Goal: Task Accomplishment & Management: Use online tool/utility

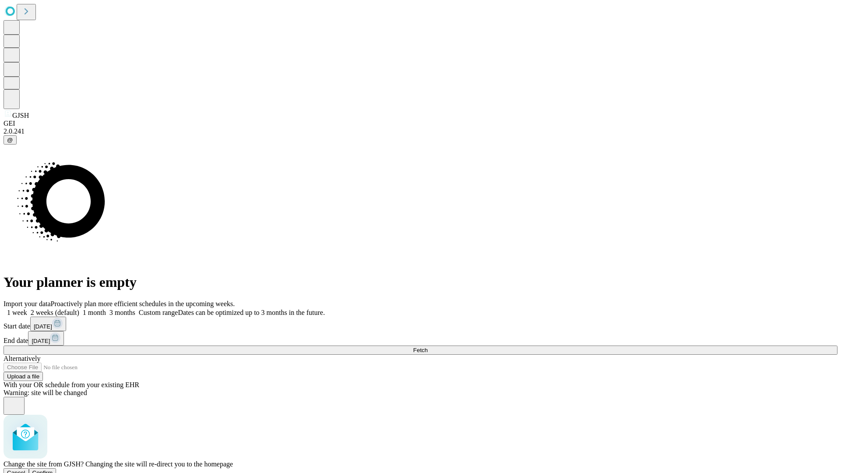
click at [53, 470] on span "Confirm" at bounding box center [42, 473] width 21 height 7
click at [27, 309] on label "1 week" at bounding box center [16, 312] width 24 height 7
click at [428, 347] on span "Fetch" at bounding box center [420, 350] width 14 height 7
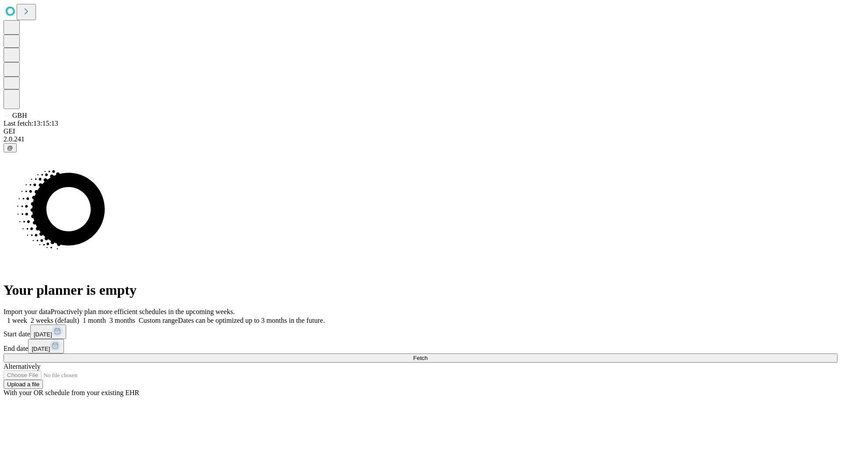
click at [27, 317] on label "1 week" at bounding box center [16, 320] width 24 height 7
click at [428, 355] on span "Fetch" at bounding box center [420, 358] width 14 height 7
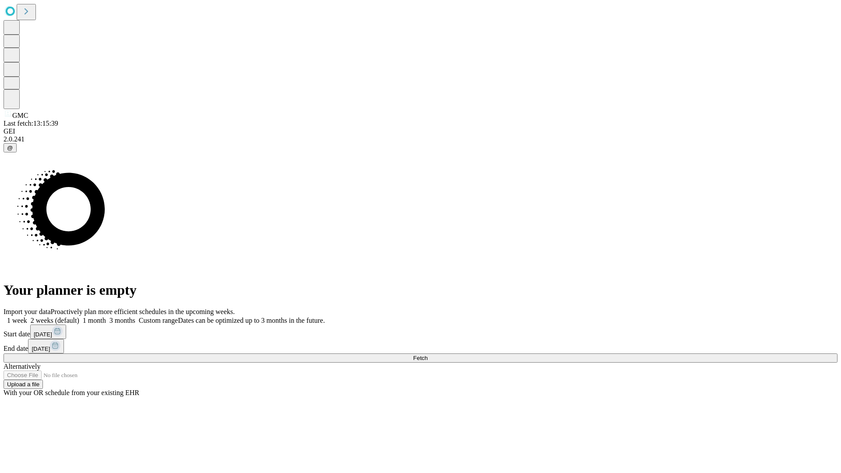
click at [27, 317] on label "1 week" at bounding box center [16, 320] width 24 height 7
click at [428, 355] on span "Fetch" at bounding box center [420, 358] width 14 height 7
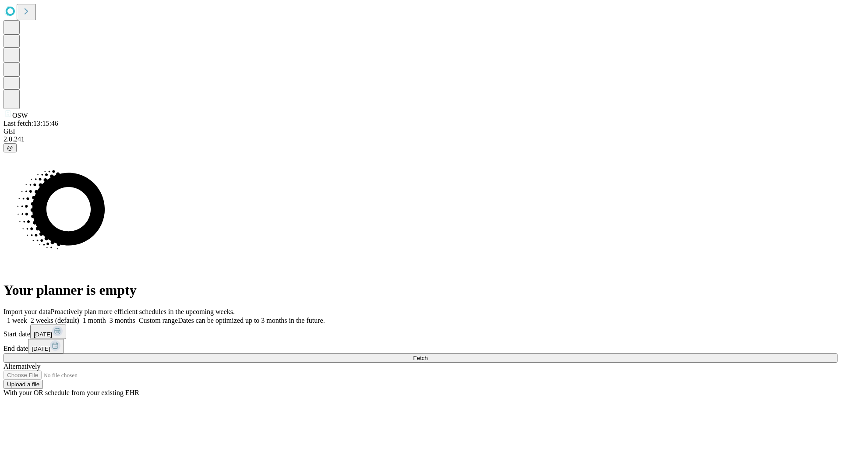
click at [27, 317] on label "1 week" at bounding box center [16, 320] width 24 height 7
click at [428, 355] on span "Fetch" at bounding box center [420, 358] width 14 height 7
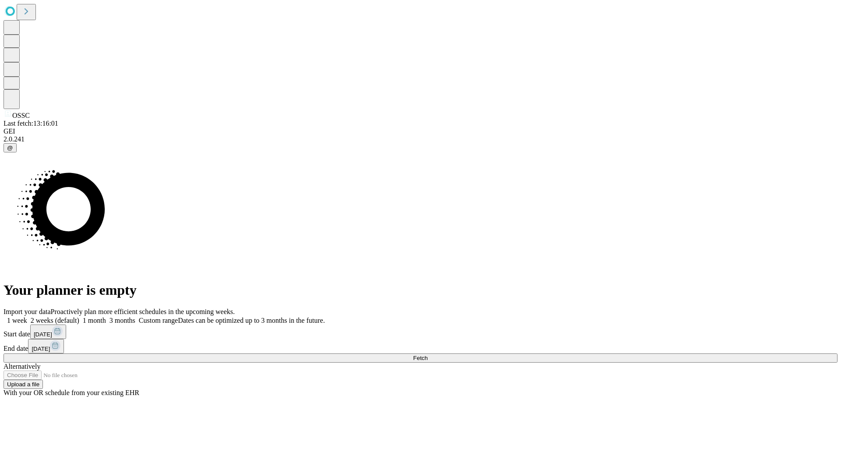
click at [27, 317] on label "1 week" at bounding box center [16, 320] width 24 height 7
click at [428, 355] on span "Fetch" at bounding box center [420, 358] width 14 height 7
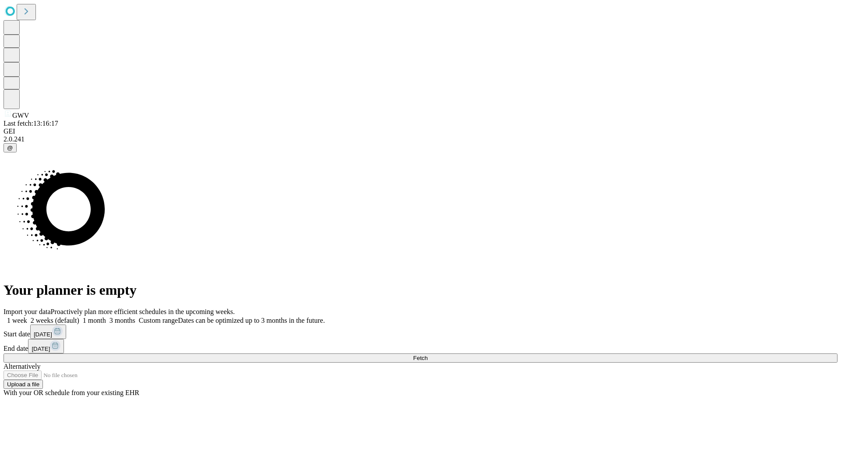
click at [27, 317] on label "1 week" at bounding box center [16, 320] width 24 height 7
click at [428, 355] on span "Fetch" at bounding box center [420, 358] width 14 height 7
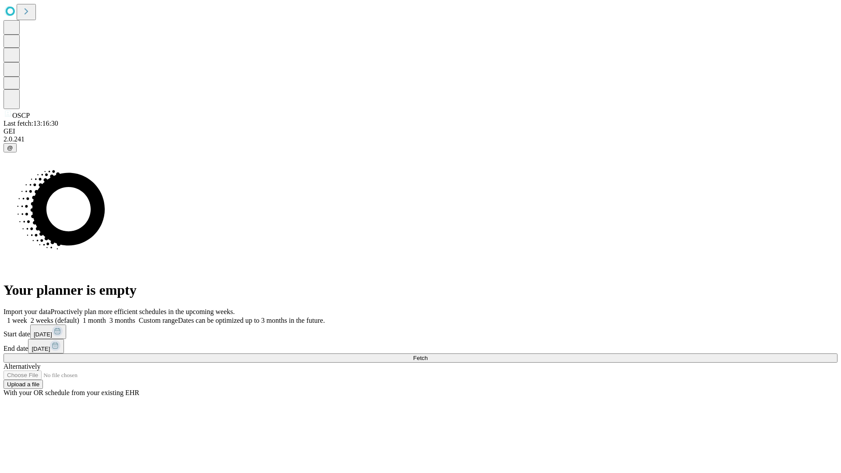
click at [27, 317] on label "1 week" at bounding box center [16, 320] width 24 height 7
click at [428, 355] on span "Fetch" at bounding box center [420, 358] width 14 height 7
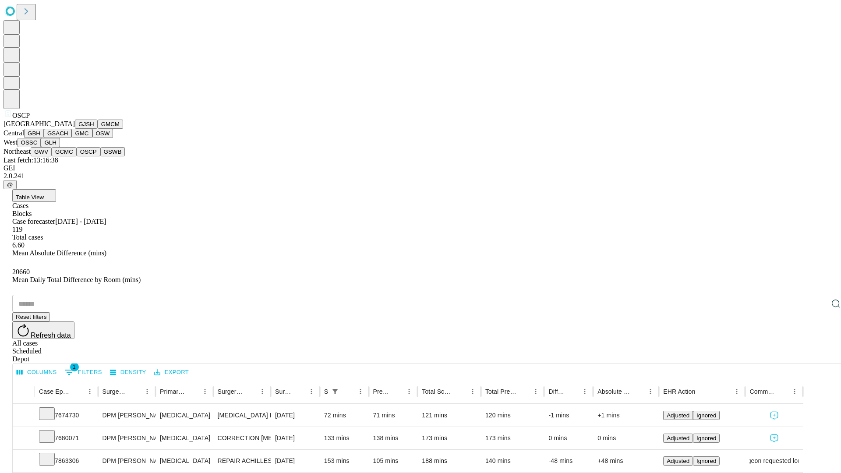
click at [100, 156] on button "GSWB" at bounding box center [112, 151] width 25 height 9
